Goal: Information Seeking & Learning: Learn about a topic

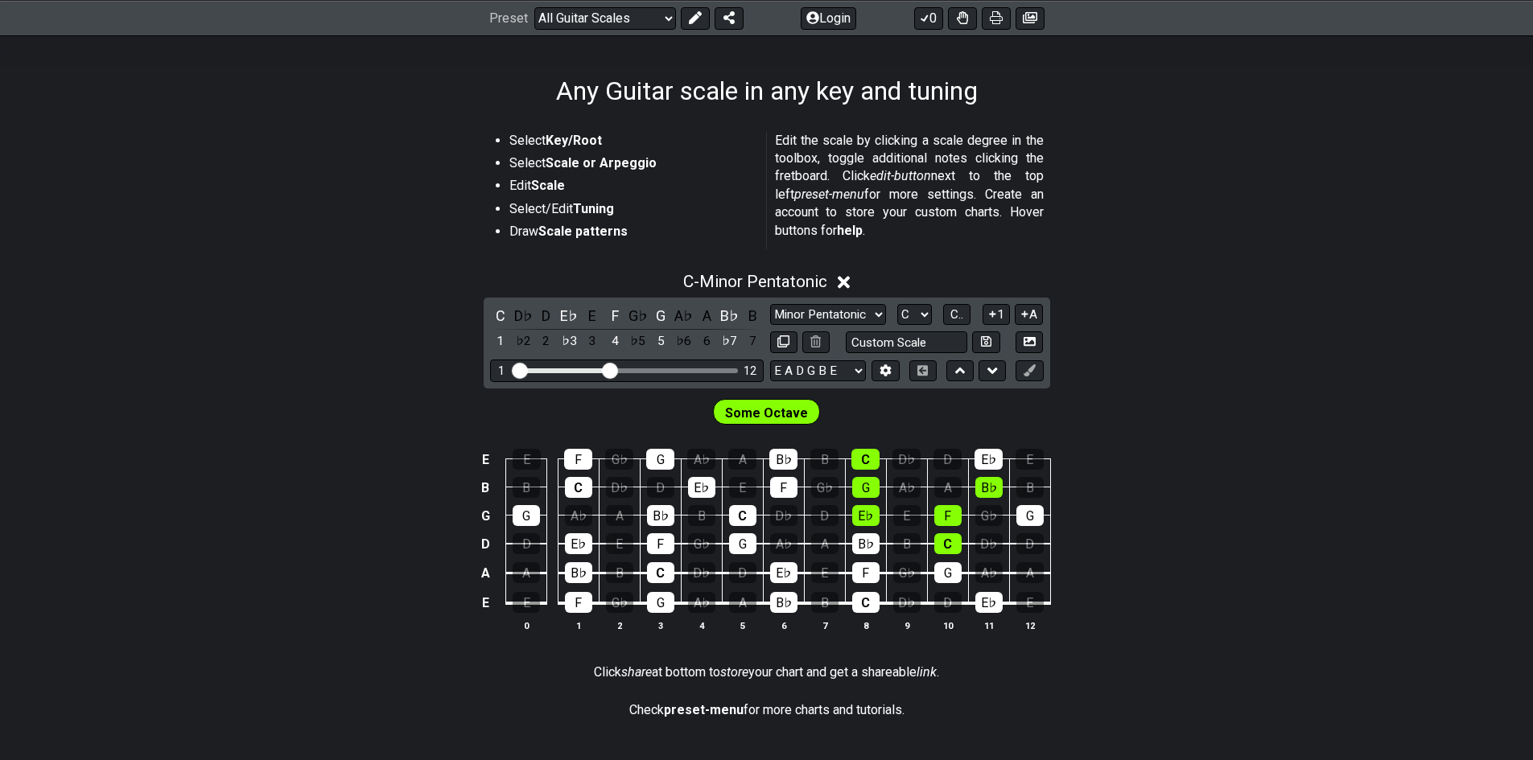
scroll to position [146, 0]
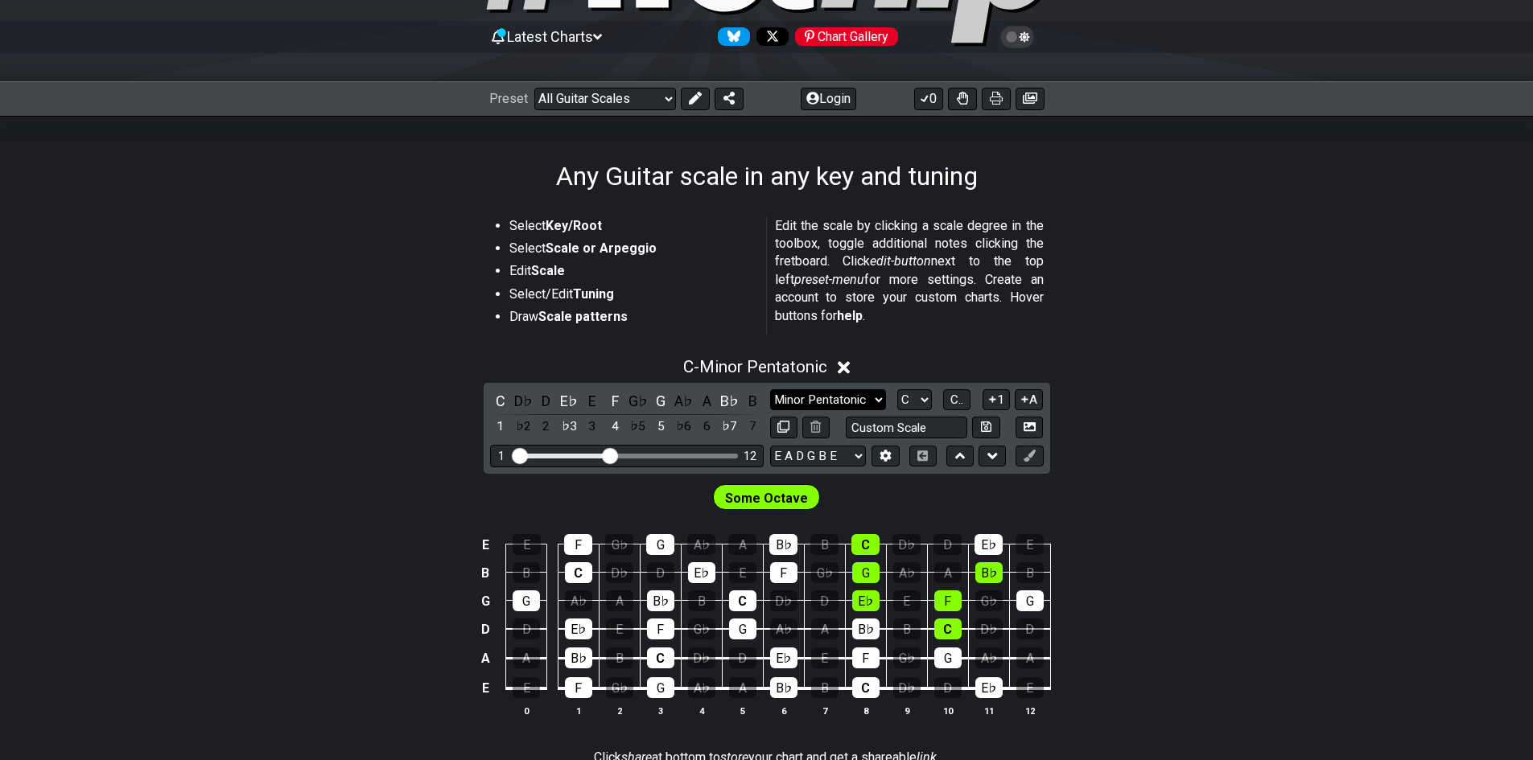
click at [858, 399] on select "Minor Pentatonic Root Minor Pentatonic Major Pentatonic Minor Blues Major Blues…" at bounding box center [828, 400] width 116 height 22
select select "Major Pentatonic"
click at [770, 389] on select "Minor Pentatonic Root Minor Pentatonic Major Pentatonic Minor Blues Major Blues…" at bounding box center [828, 400] width 116 height 22
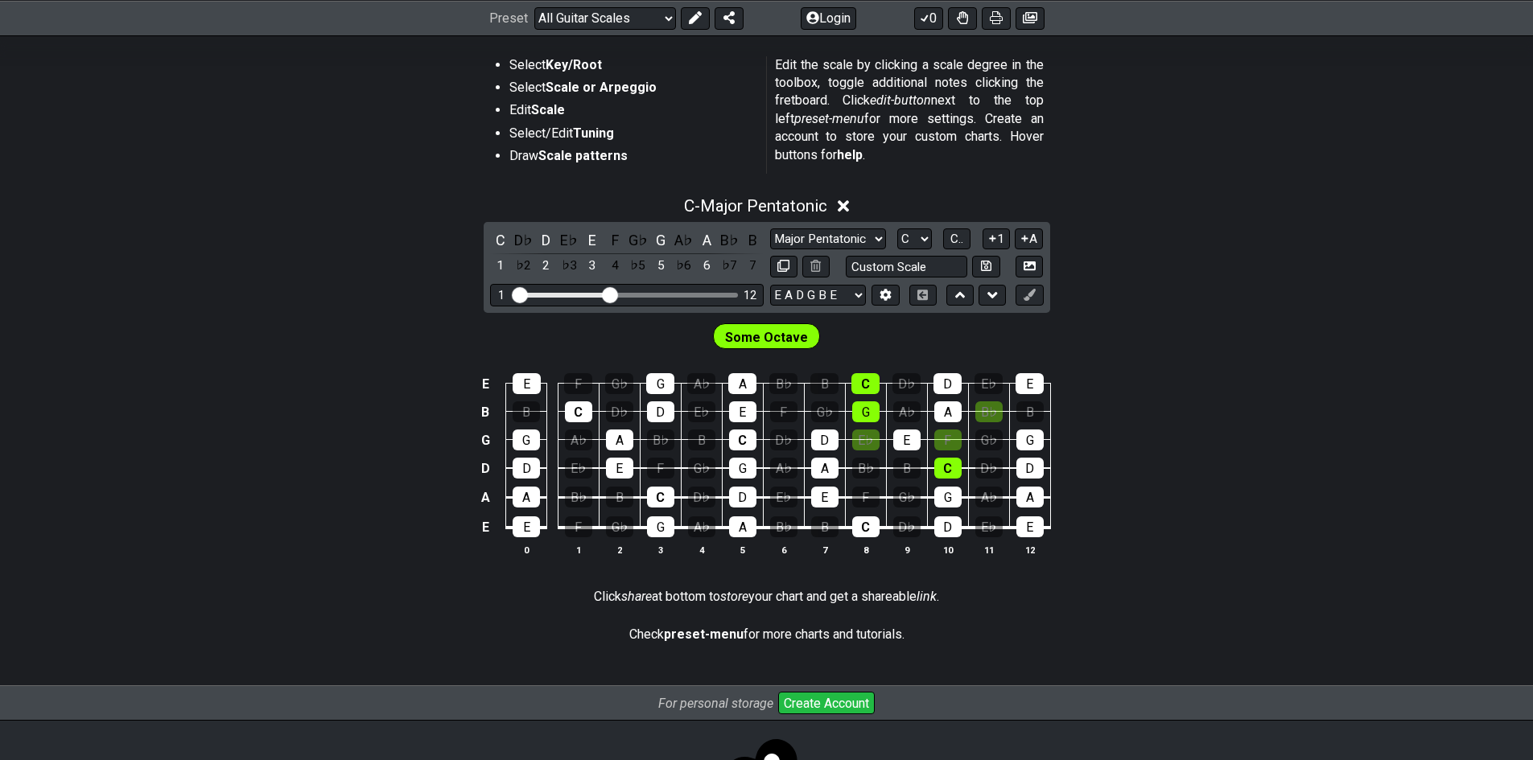
scroll to position [312, 0]
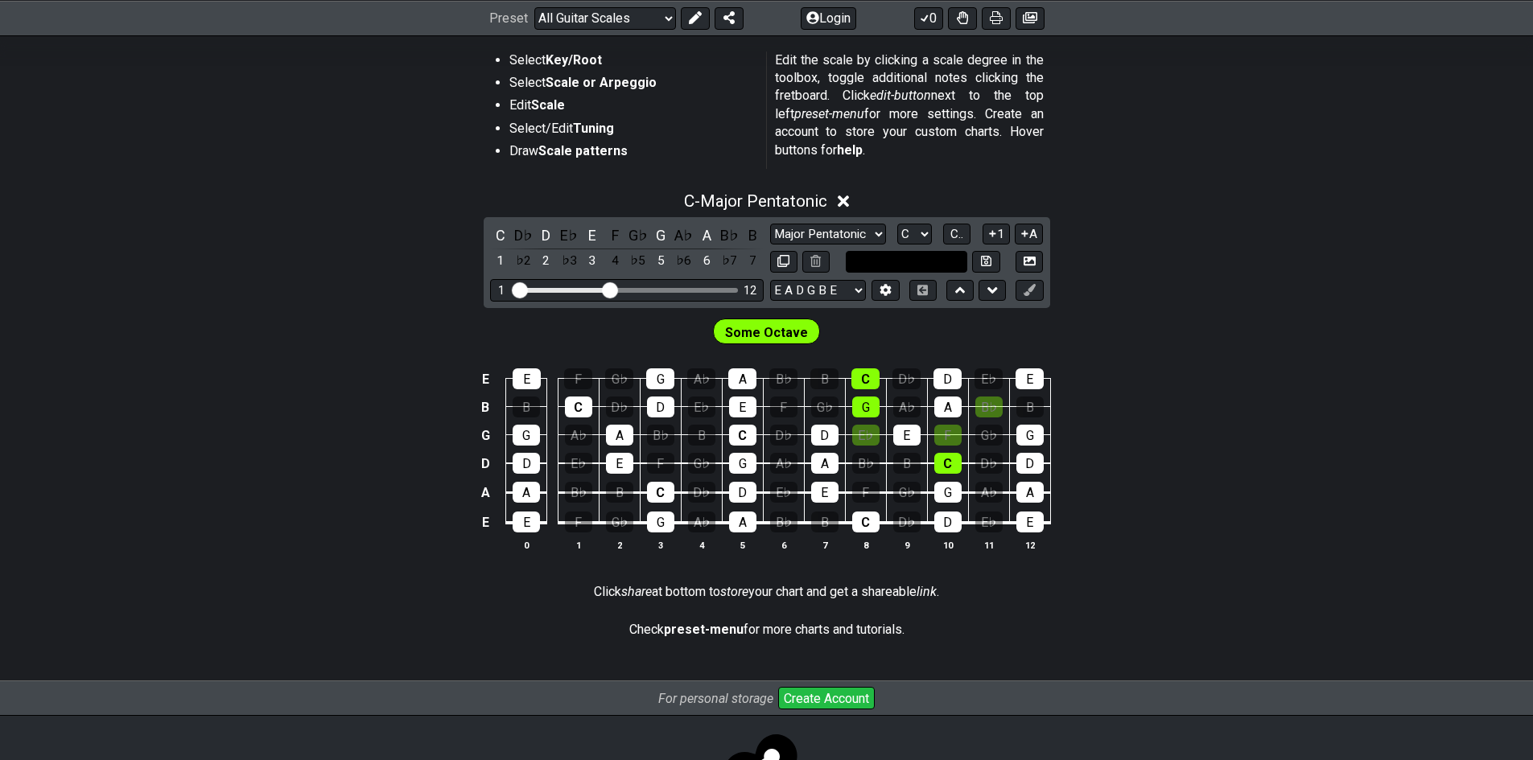
click at [940, 265] on input "text" at bounding box center [907, 262] width 122 height 22
type input "Custom Scale"
click at [851, 294] on select "E A D G B E E A D G B E E A D G B E B E A D F♯ B A D G C E A D A D G B E E♭ A♭ …" at bounding box center [818, 291] width 96 height 22
select select "B E A D G C"
click at [770, 280] on select "E A D G B E E A D G B E E A D G B E B E A D F♯ B A D G C E A D A D G B E E♭ A♭ …" at bounding box center [818, 291] width 96 height 22
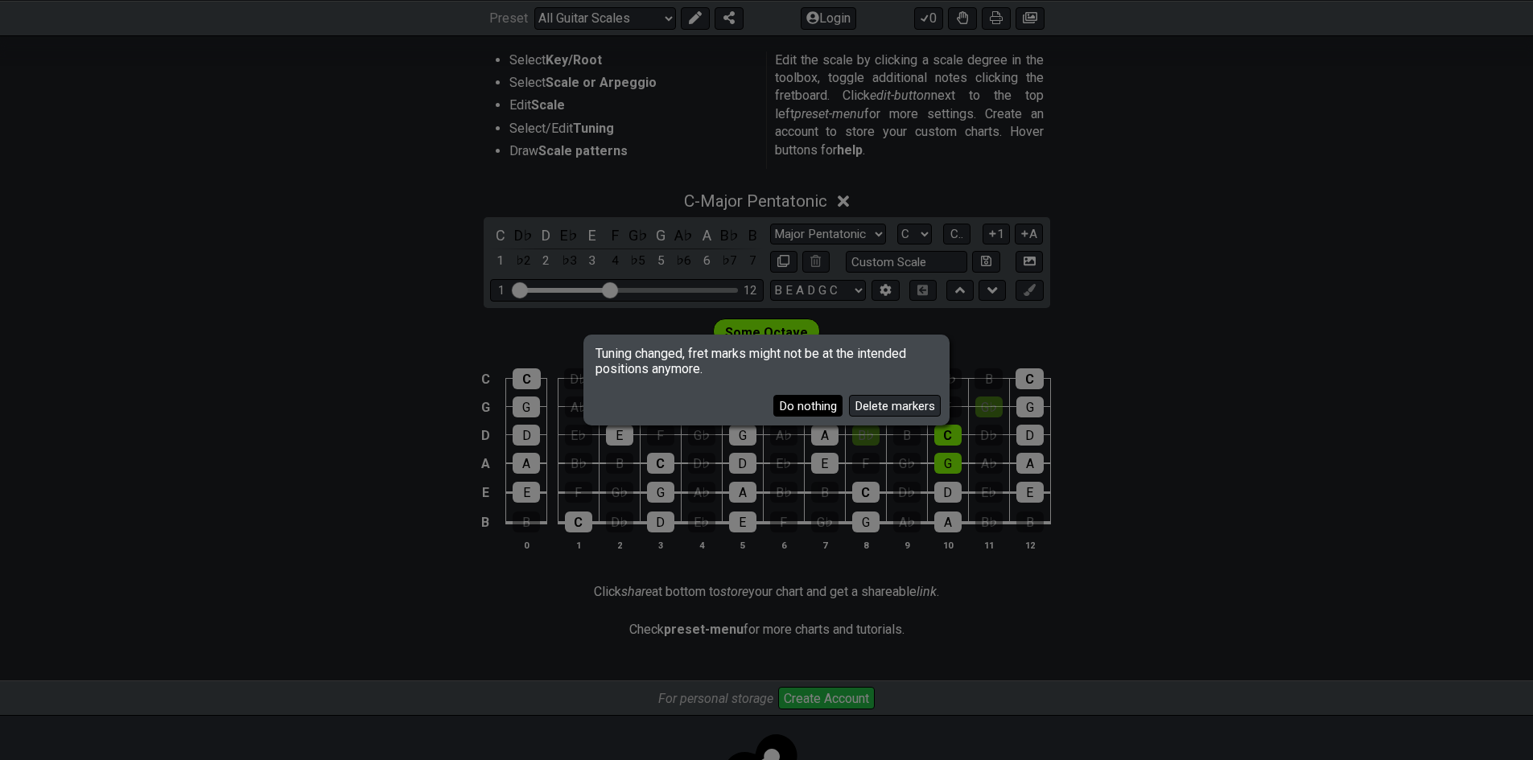
click at [809, 409] on button "Do nothing" at bounding box center [807, 406] width 69 height 22
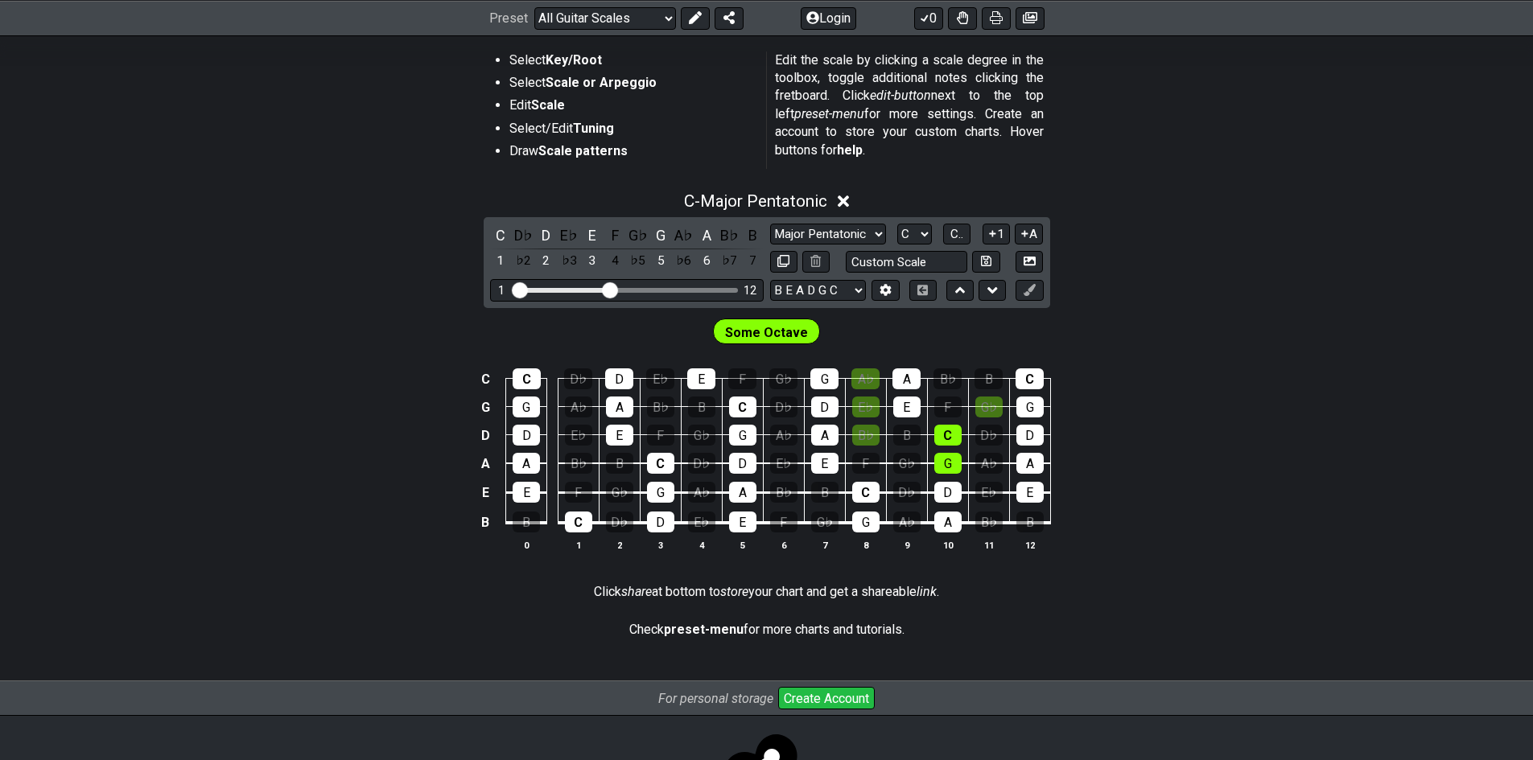
click at [1187, 393] on div "C C D♭ D E♭ E F G♭ G A♭ A B♭ B C G G A♭ A B♭ B C D♭ D E♭ E F G♭ G D D E♭ E F G♭…" at bounding box center [766, 461] width 1533 height 226
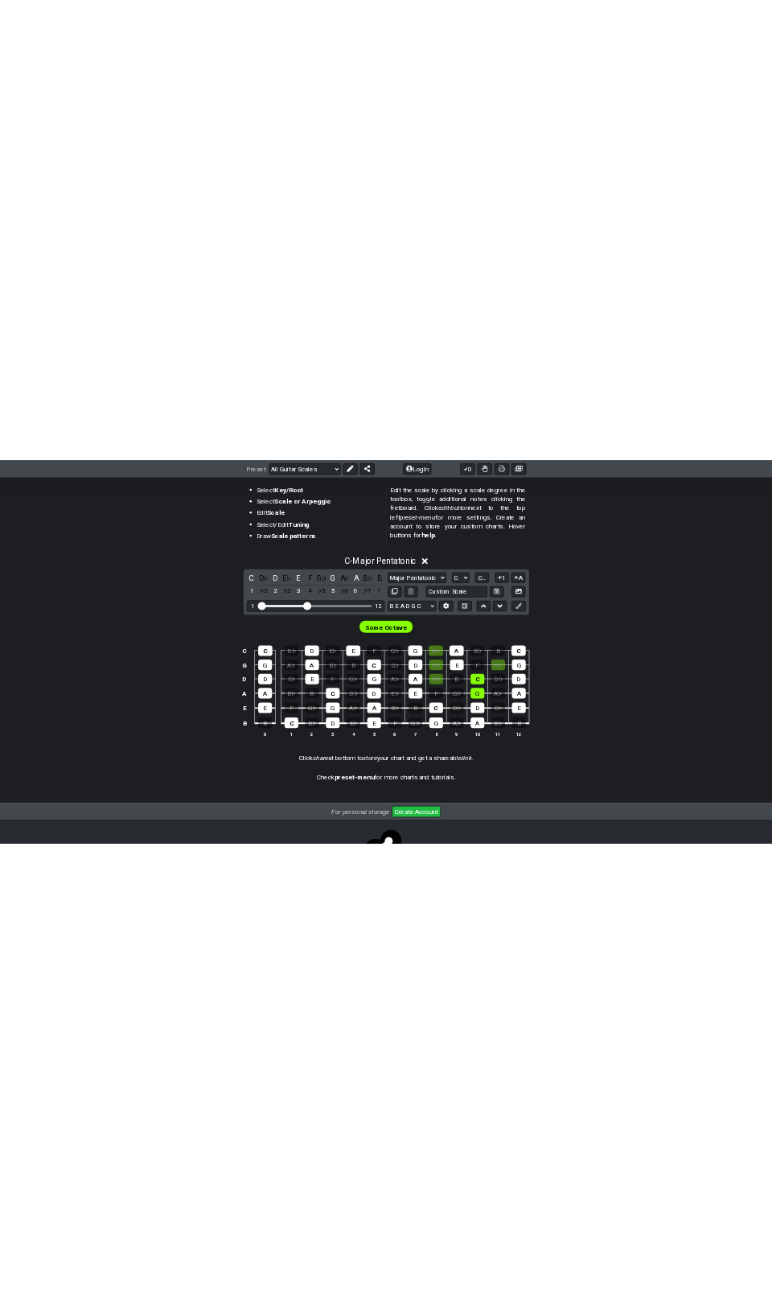
scroll to position [0, 0]
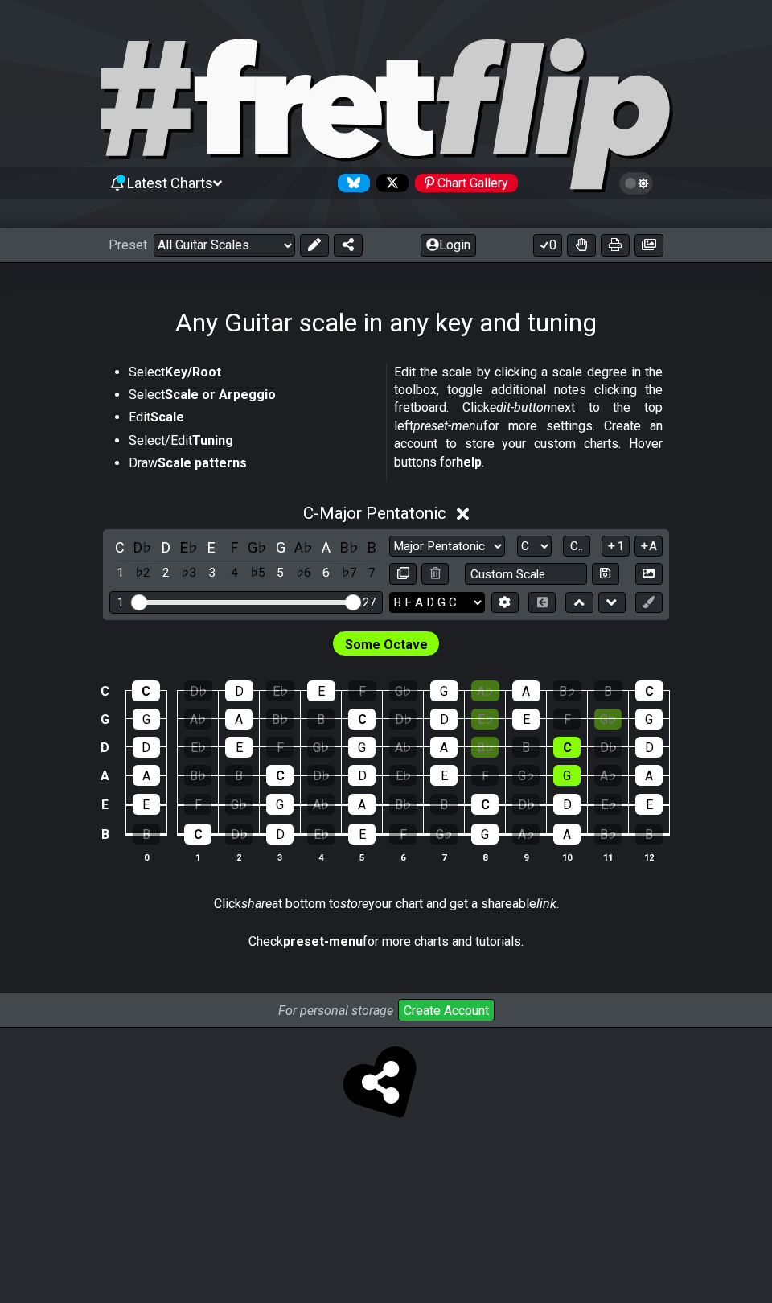
drag, startPoint x: 233, startPoint y: 596, endPoint x: 397, endPoint y: 604, distance: 165.1
click at [360, 601] on input "Visible fret range" at bounding box center [246, 601] width 228 height 0
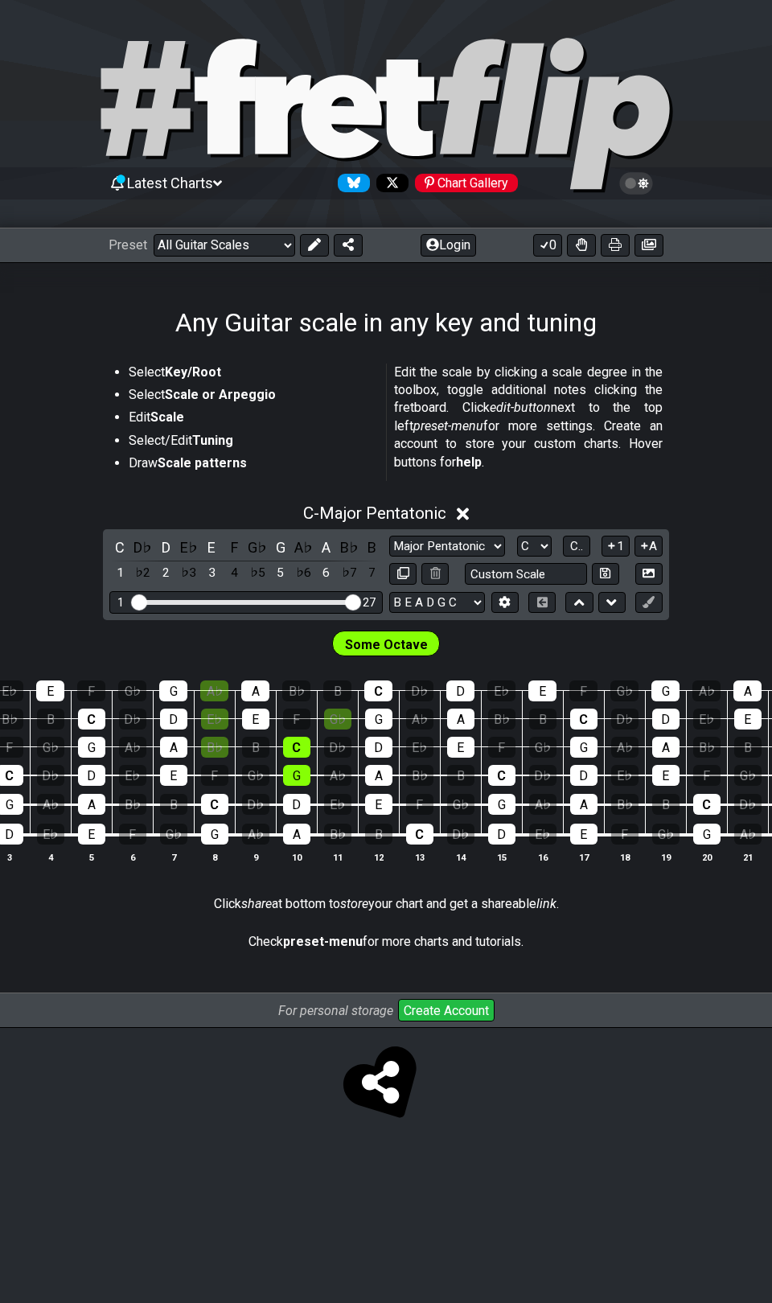
scroll to position [0, 183]
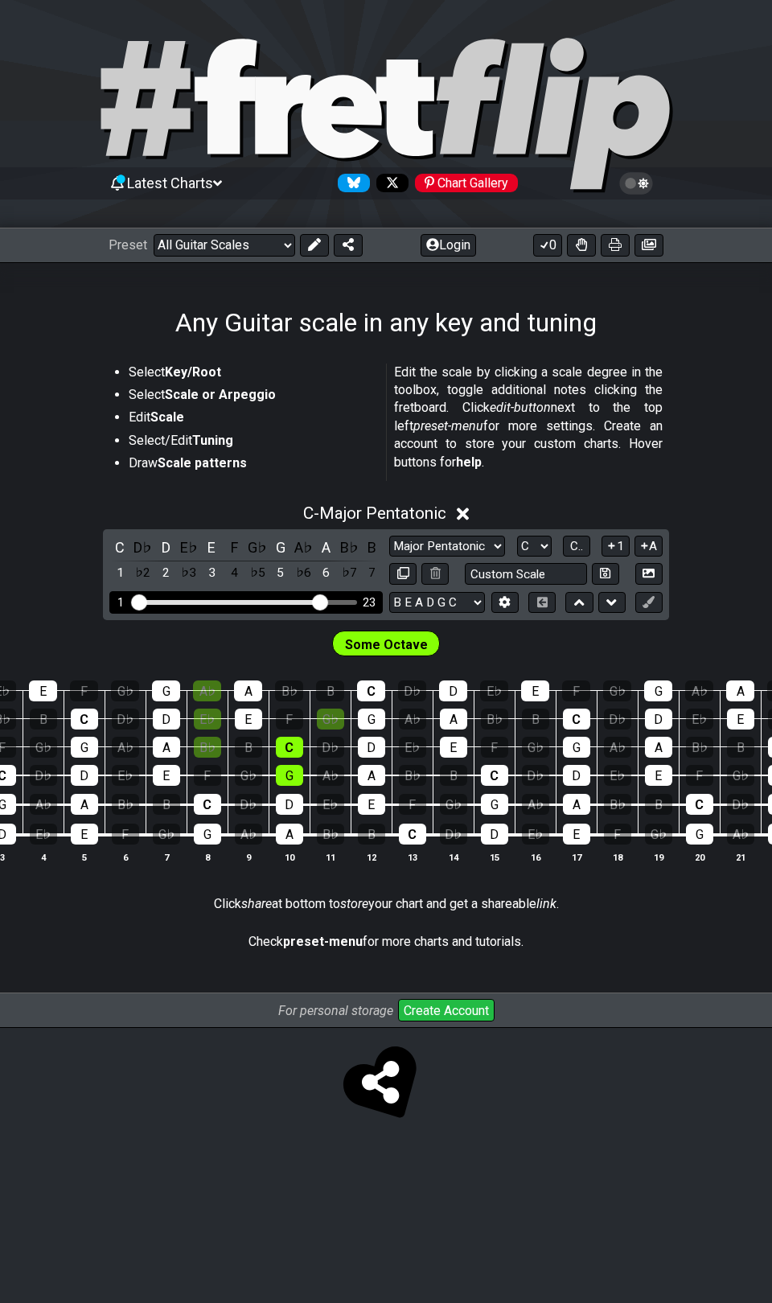
drag, startPoint x: 349, startPoint y: 595, endPoint x: 317, endPoint y: 598, distance: 32.3
click at [317, 601] on input "Visible fret range" at bounding box center [246, 601] width 228 height 0
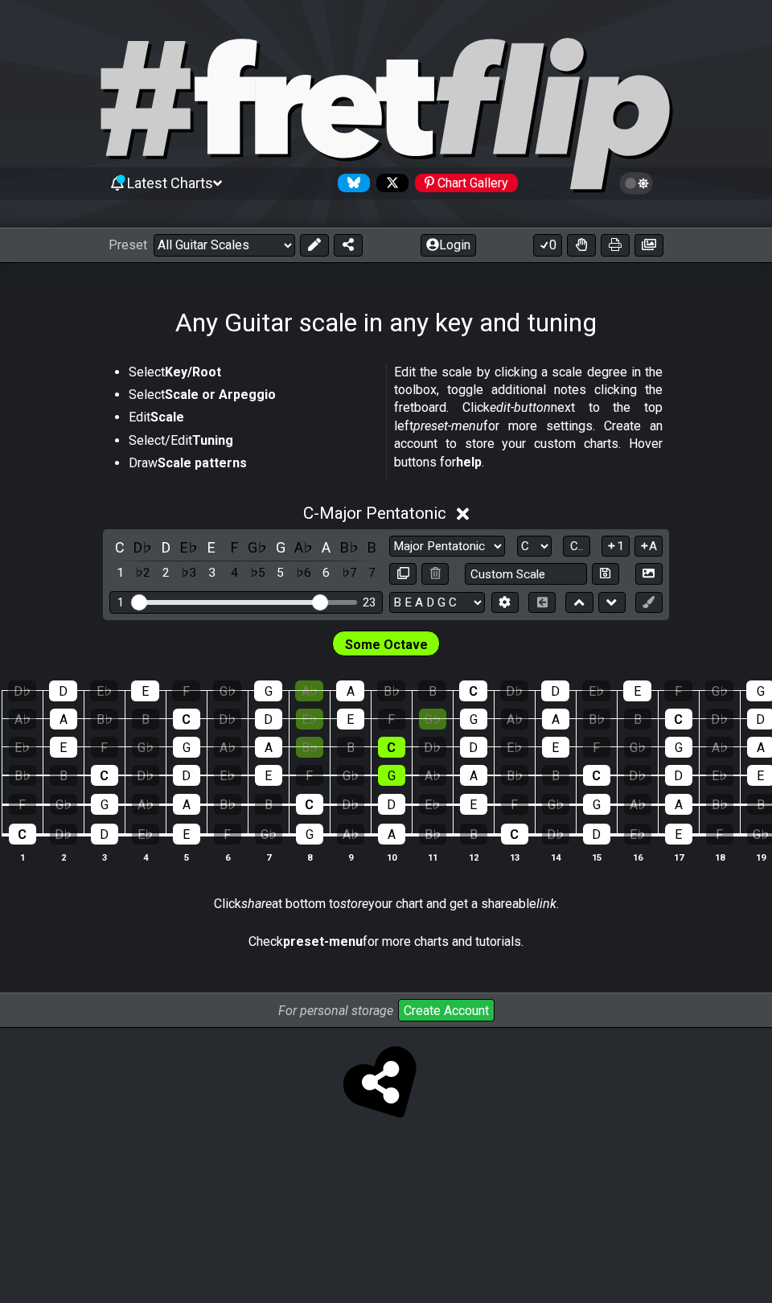
scroll to position [0, 92]
